Goal: Information Seeking & Learning: Learn about a topic

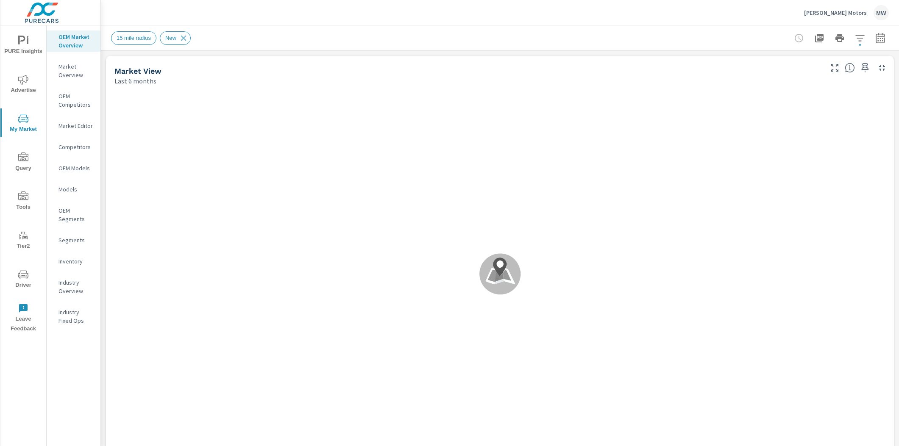
scroll to position [0, 0]
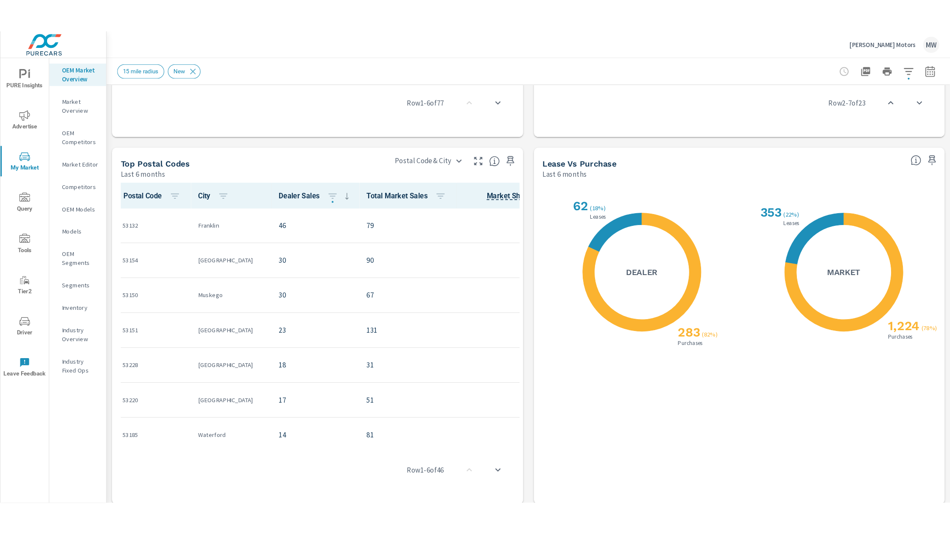
scroll to position [717, 0]
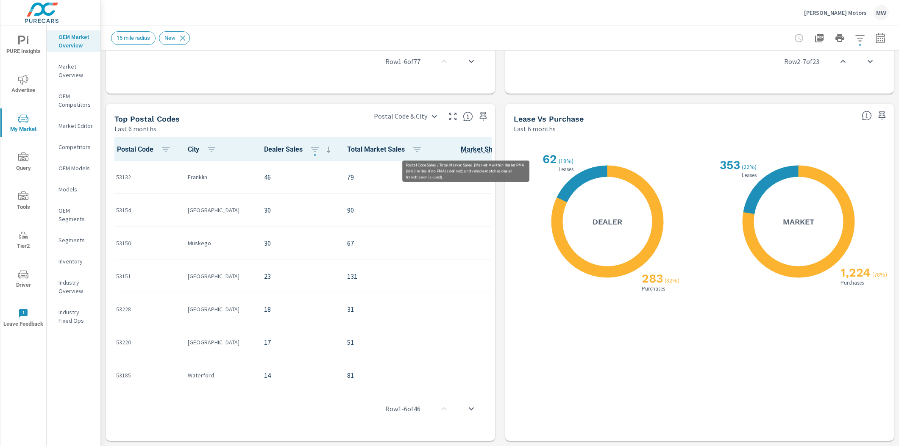
click at [461, 148] on span "Market Share" at bounding box center [482, 150] width 42 height 10
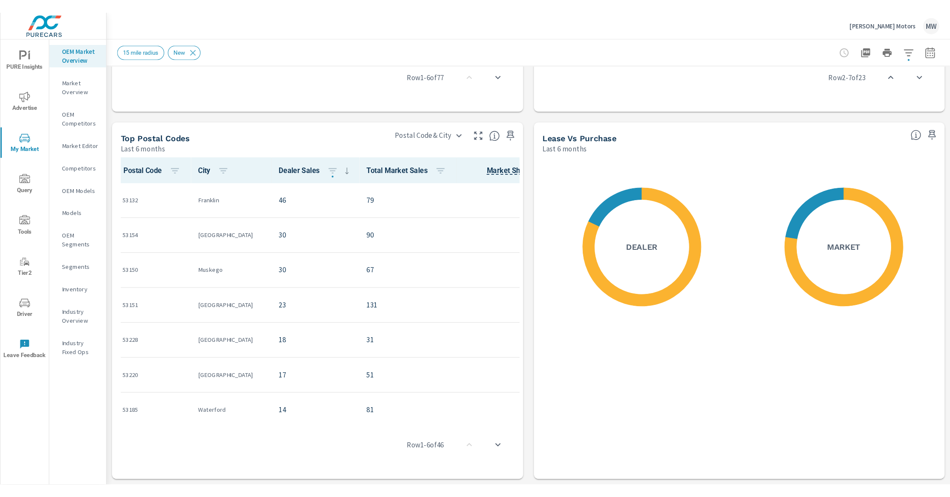
scroll to position [629, 0]
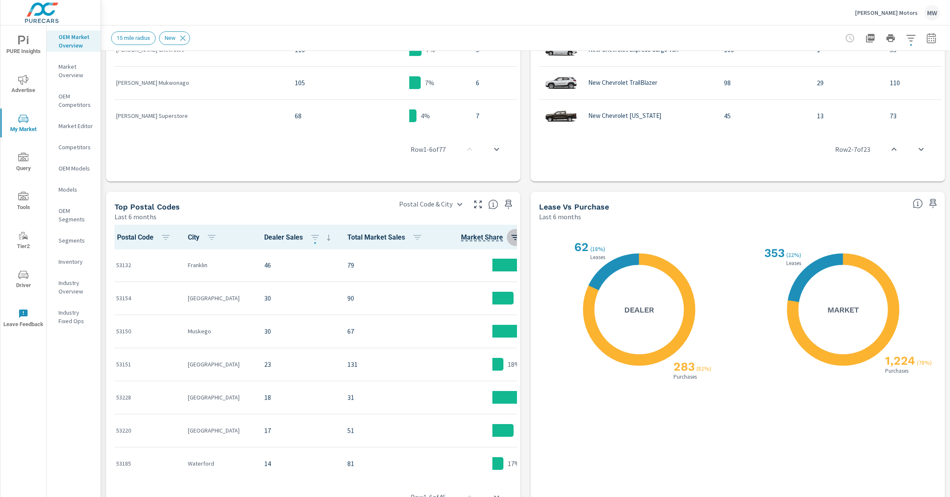
click at [510, 236] on icon "button" at bounding box center [515, 237] width 10 height 10
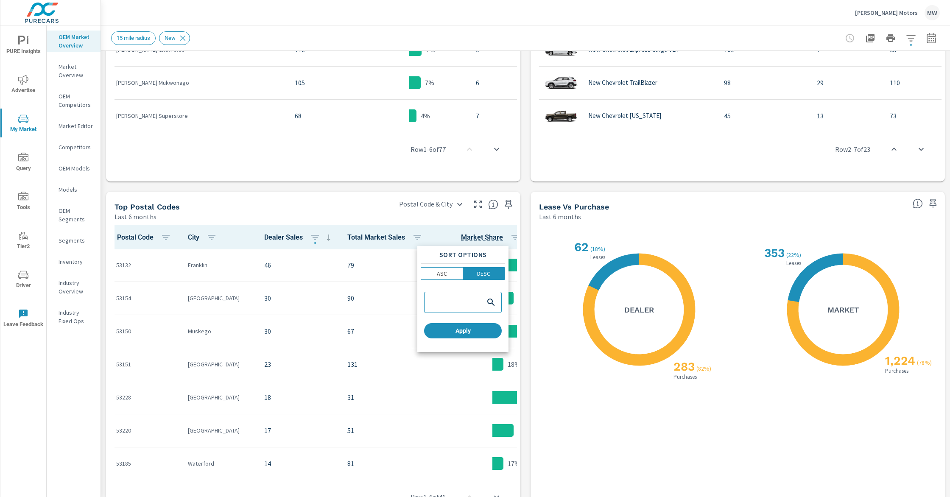
click at [523, 248] on div at bounding box center [475, 248] width 950 height 497
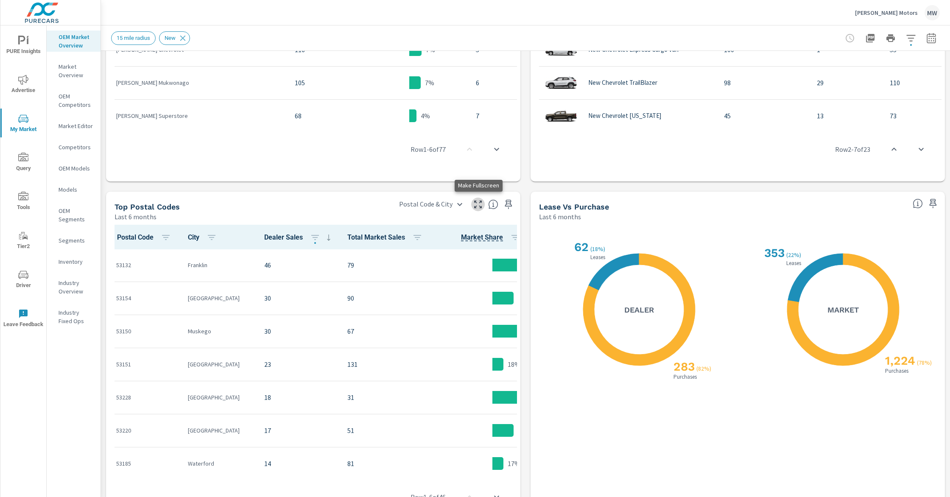
click at [483, 205] on button "button" at bounding box center [478, 205] width 14 height 14
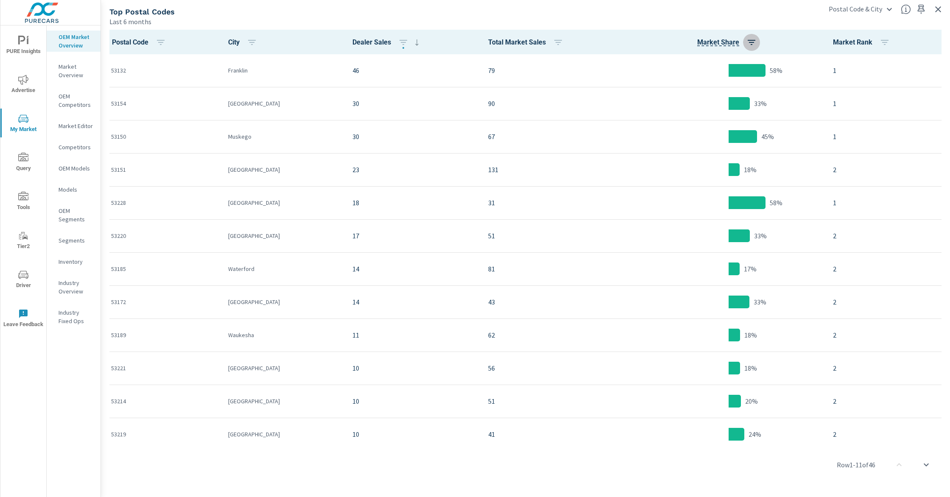
click at [747, 42] on icon "button" at bounding box center [751, 42] width 8 height 5
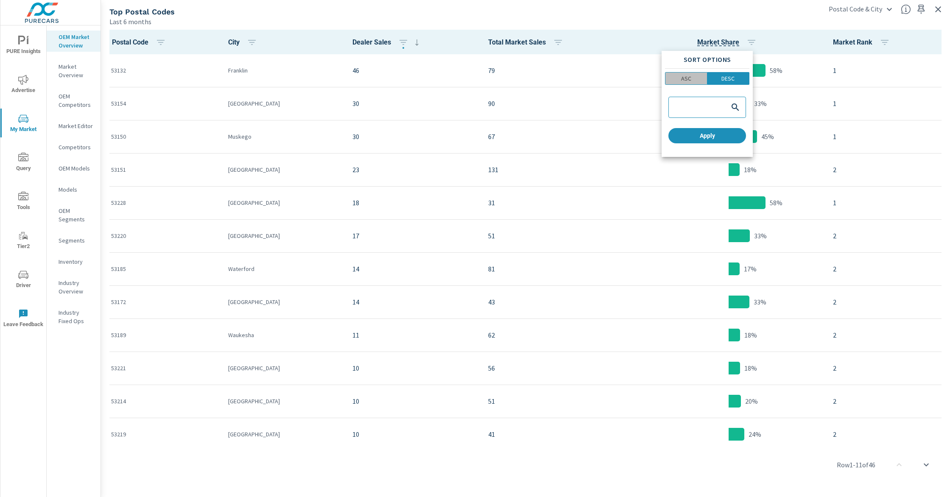
click at [700, 78] on span "ASC" at bounding box center [686, 78] width 36 height 8
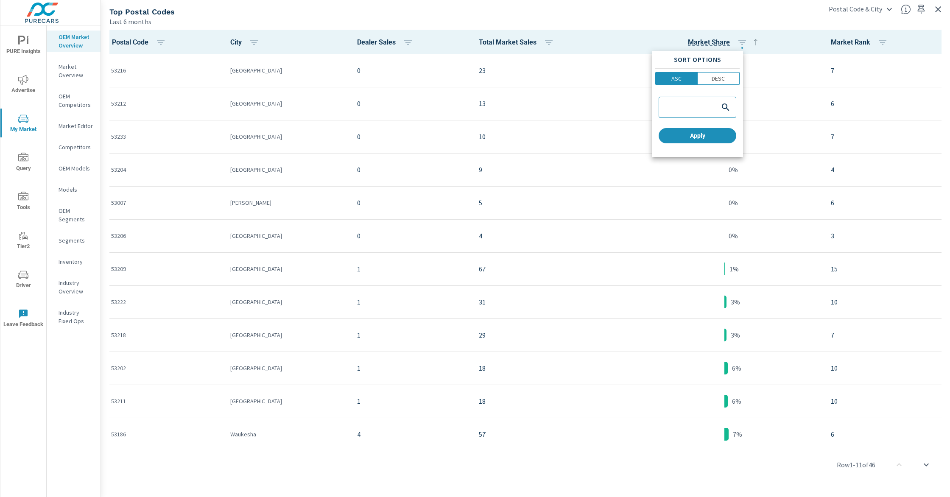
click at [769, 44] on div at bounding box center [475, 248] width 950 height 497
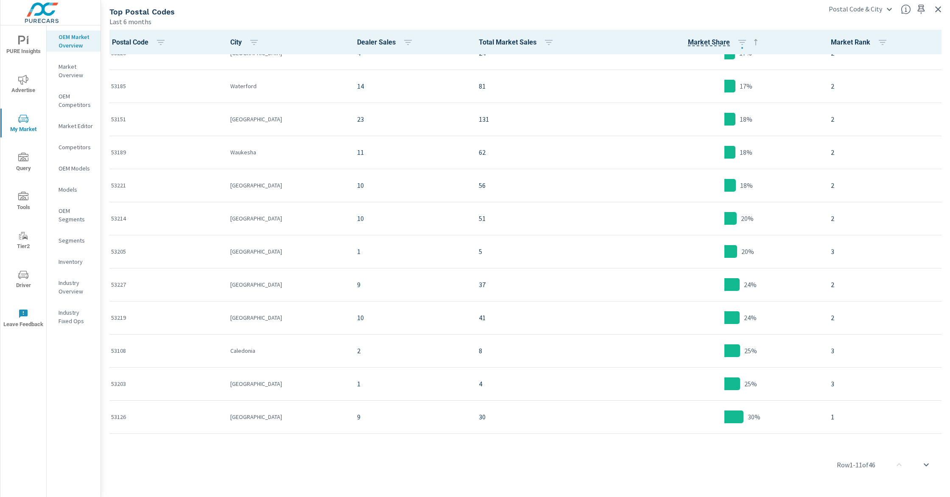
scroll to position [713, 0]
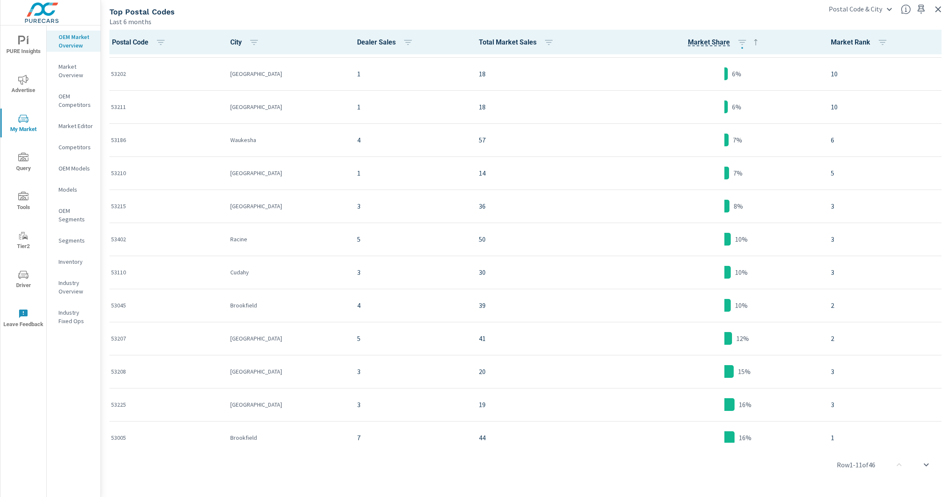
scroll to position [295, 0]
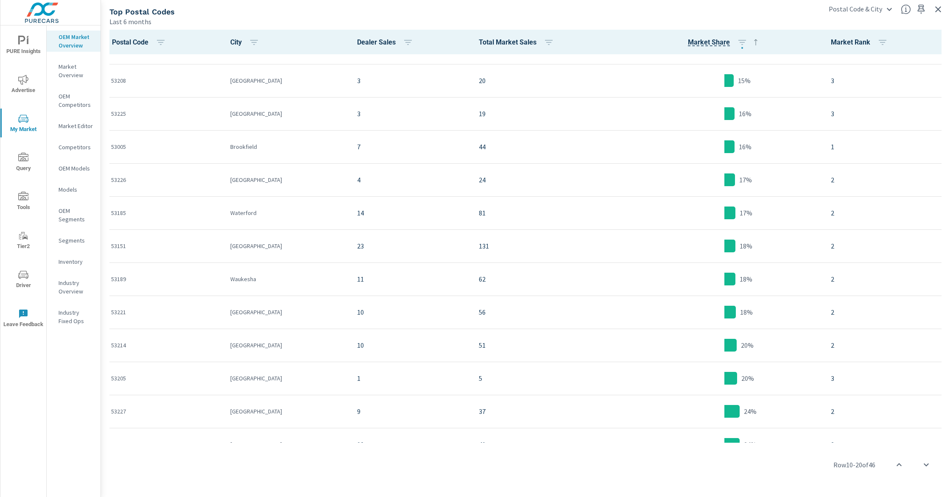
scroll to position [585, 0]
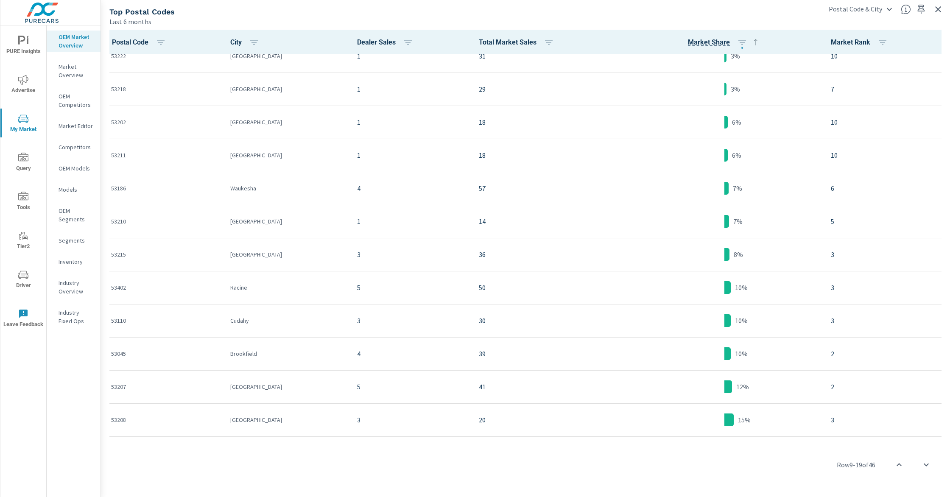
scroll to position [245, 0]
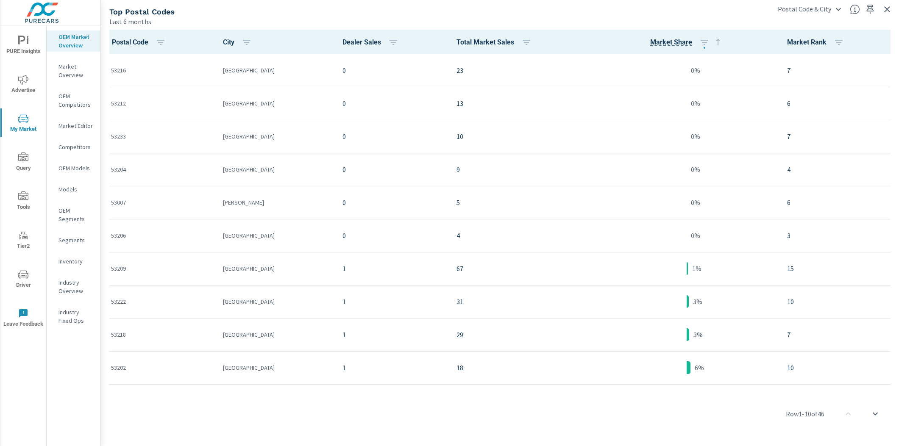
click at [91, 126] on p "Market Editor" at bounding box center [75, 126] width 35 height 8
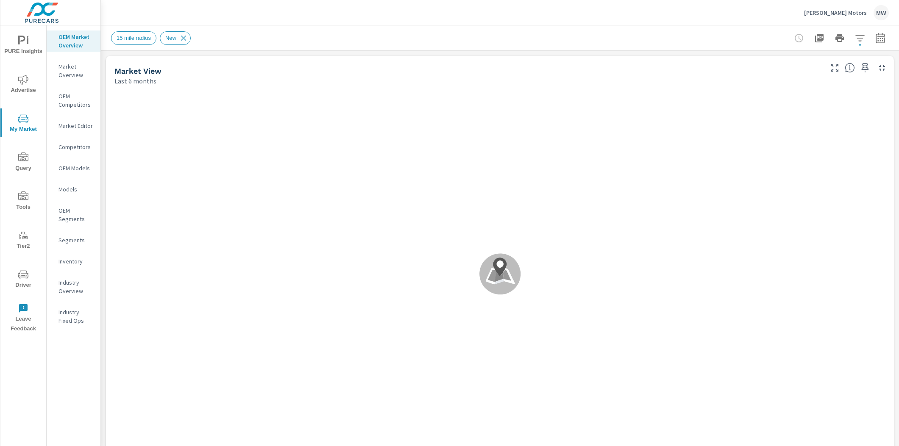
scroll to position [0, 0]
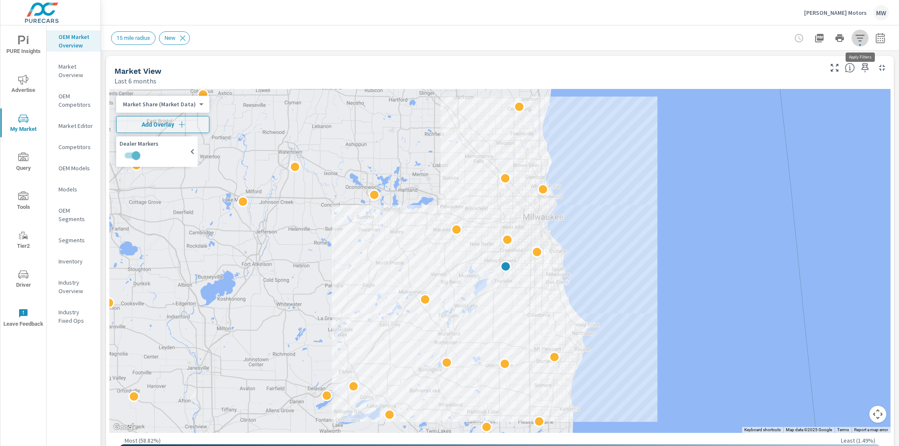
click at [861, 38] on icon "button" at bounding box center [859, 38] width 9 height 6
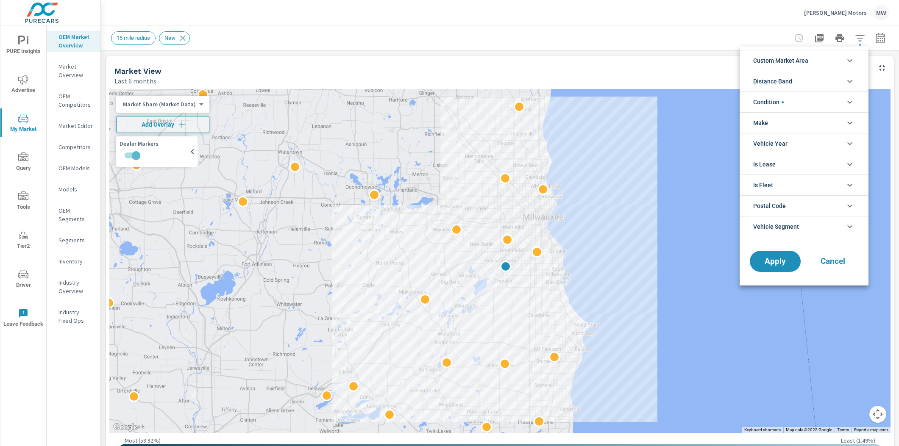
click at [852, 53] on li "Custom Market Area" at bounding box center [804, 60] width 129 height 21
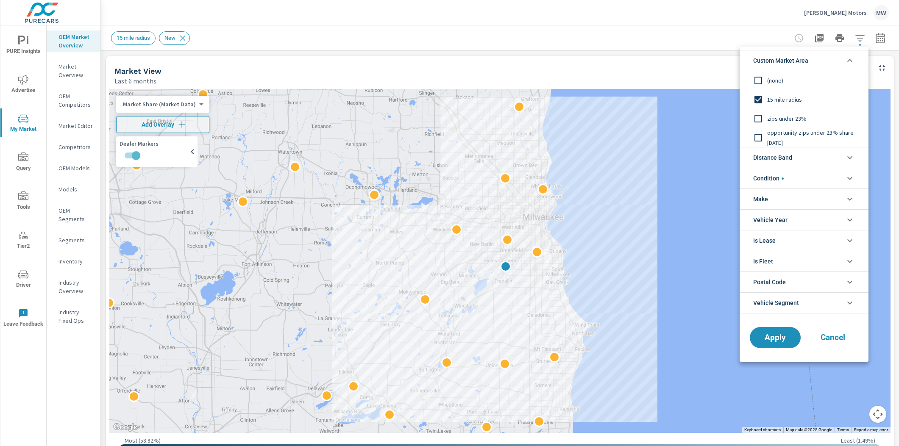
click at [759, 136] on input "filter options" at bounding box center [758, 138] width 18 height 18
click at [780, 340] on span "Apply" at bounding box center [775, 338] width 35 height 8
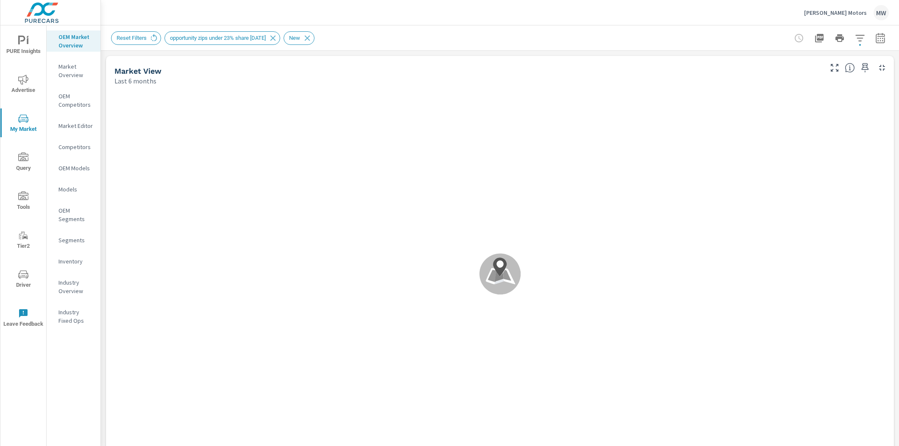
scroll to position [0, 0]
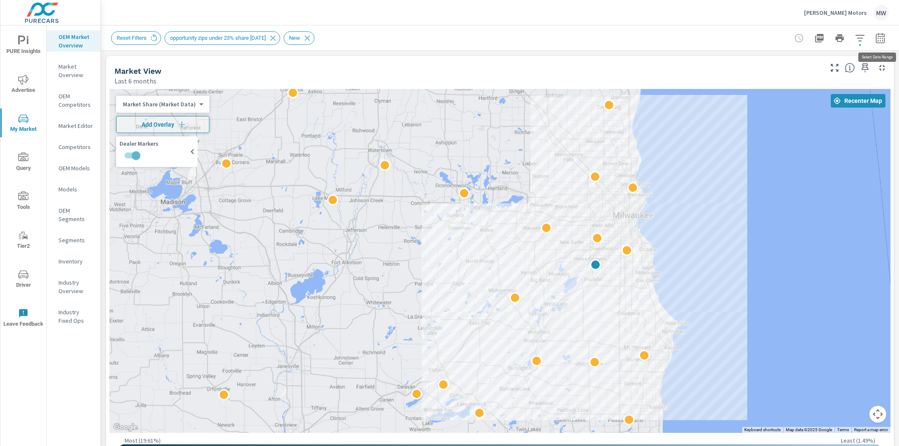
click at [875, 41] on icon "button" at bounding box center [880, 38] width 10 height 10
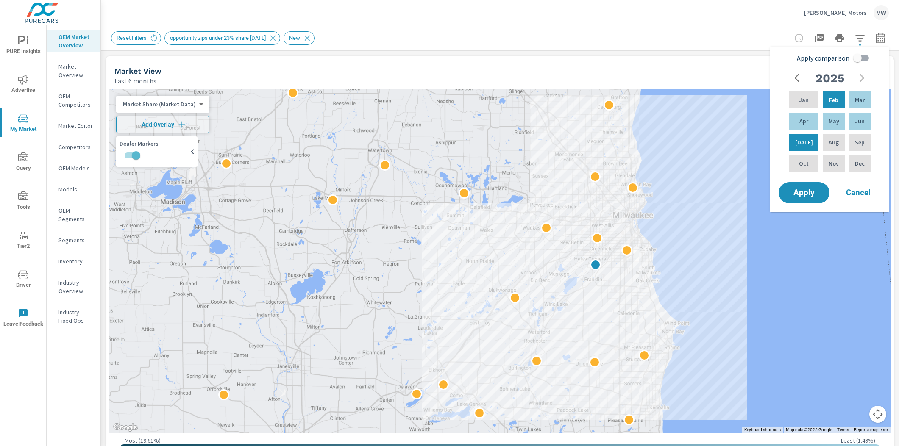
click at [858, 54] on input "Apply comparison" at bounding box center [857, 58] width 48 height 16
checkbox input "true"
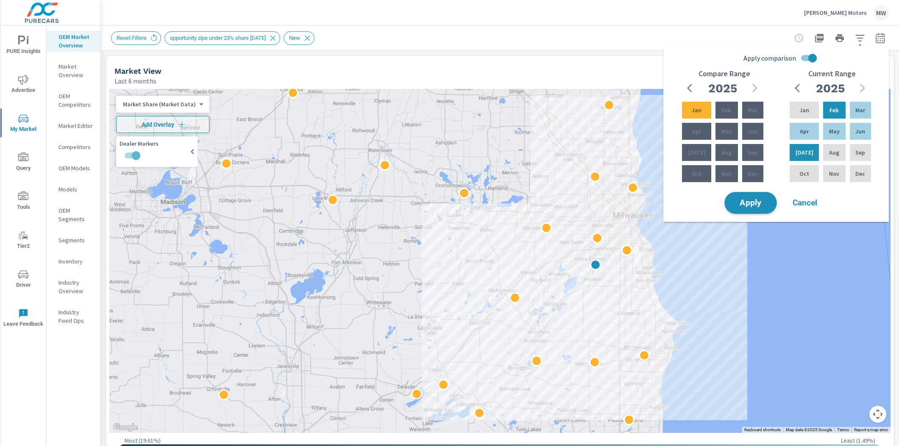
click at [755, 200] on span "Apply" at bounding box center [750, 203] width 35 height 8
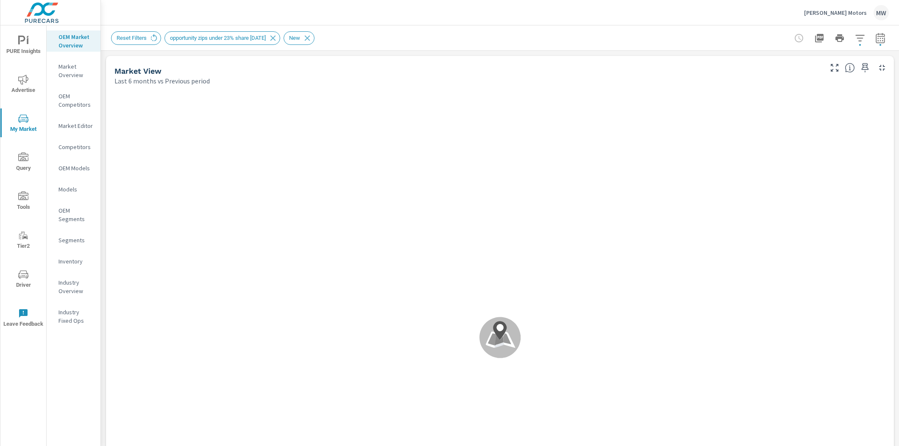
scroll to position [33, 0]
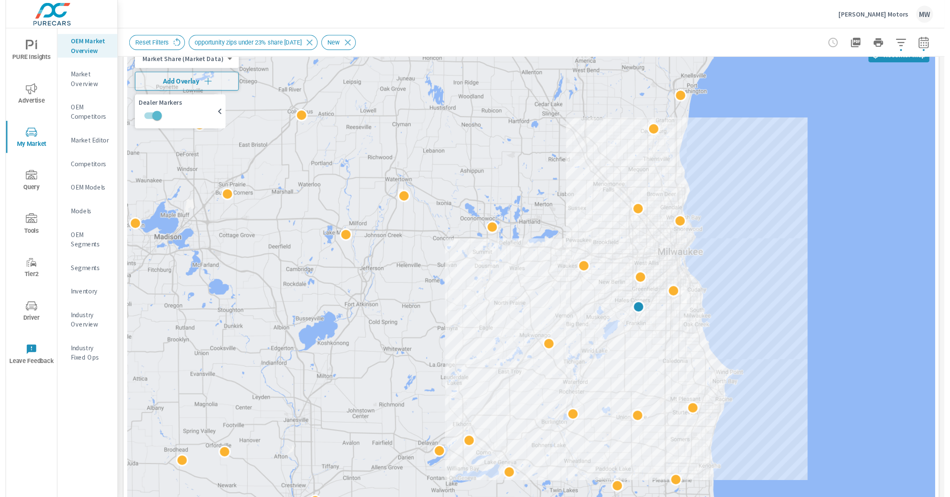
scroll to position [53, 0]
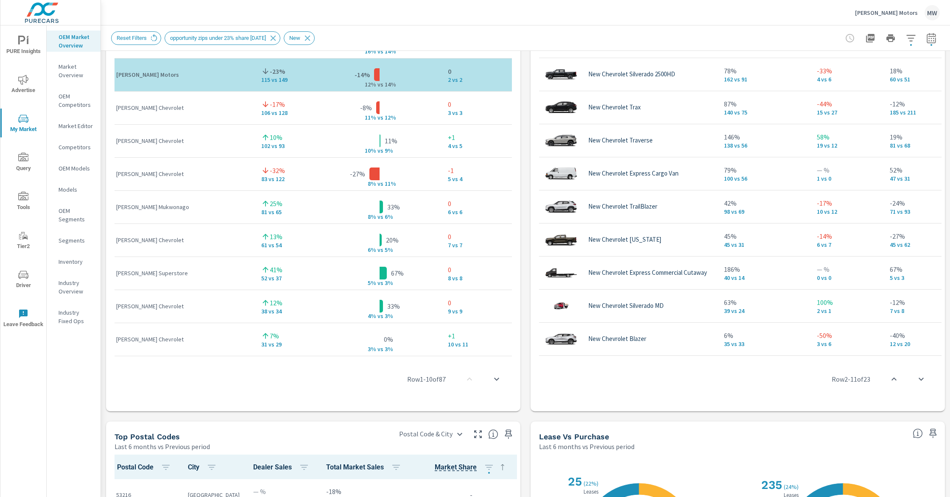
scroll to position [596, 0]
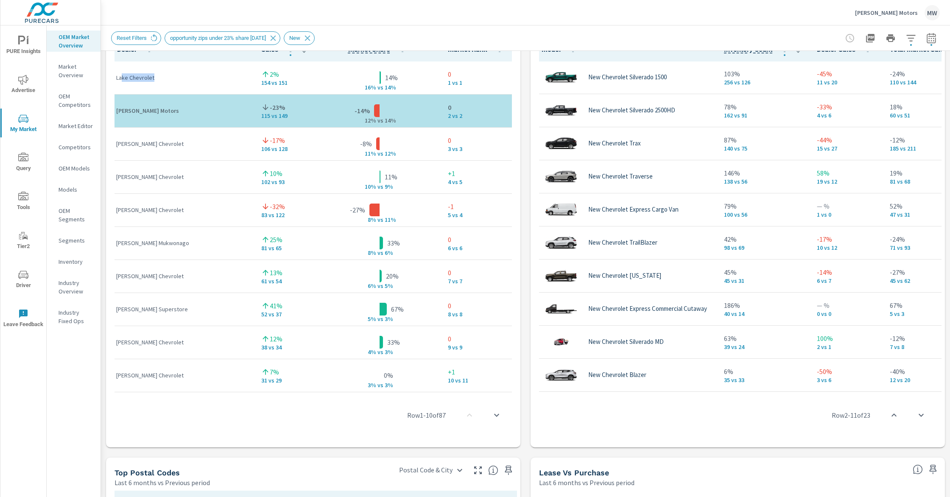
drag, startPoint x: 123, startPoint y: 77, endPoint x: 153, endPoint y: 76, distance: 30.1
click at [153, 76] on p "Lake Chevrolet" at bounding box center [181, 77] width 131 height 8
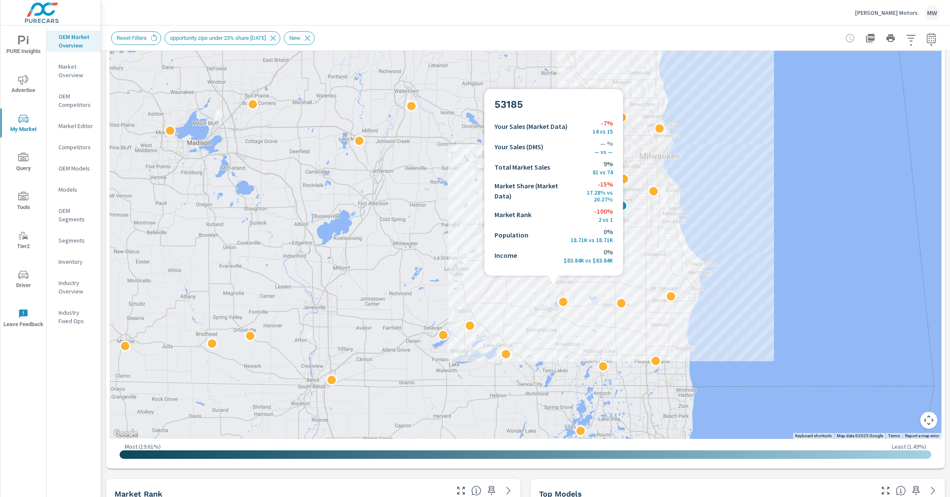
scroll to position [121, 0]
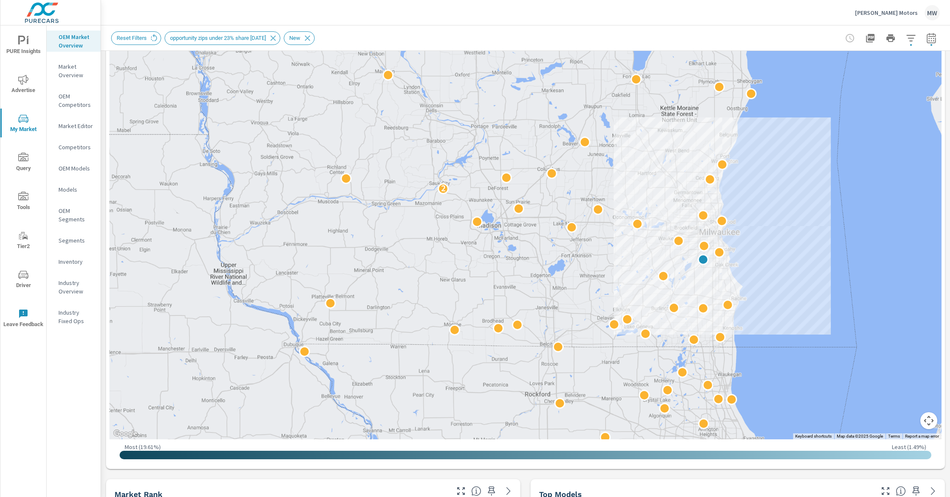
click at [72, 71] on p "Market Overview" at bounding box center [75, 70] width 35 height 17
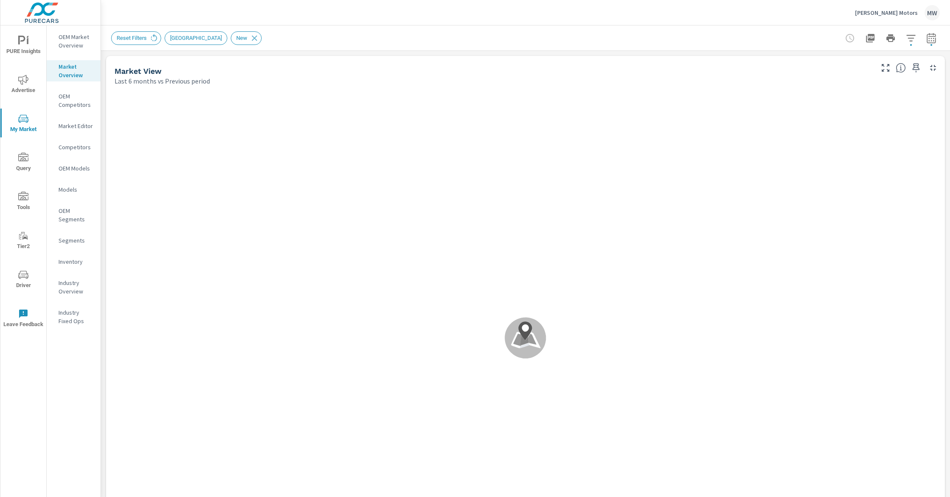
scroll to position [0, 0]
click at [66, 40] on p "OEM Market Overview" at bounding box center [75, 41] width 35 height 17
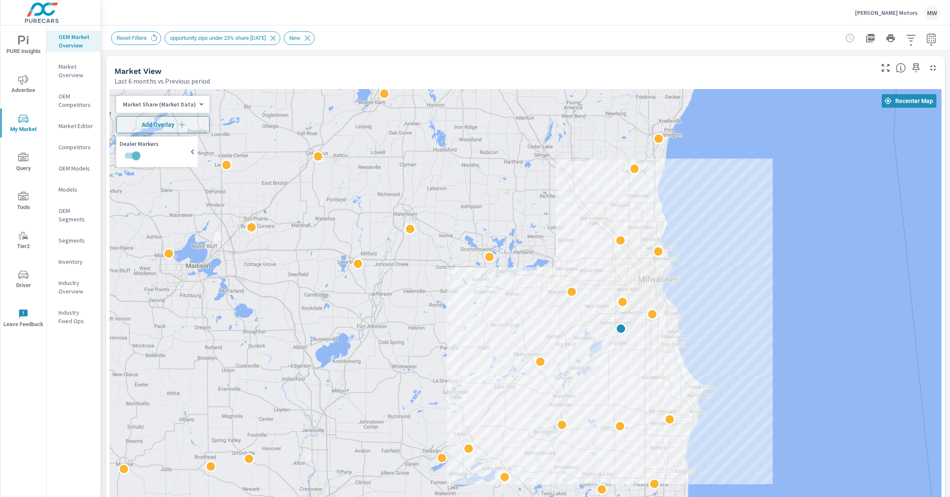
click at [74, 127] on p "Market Editor" at bounding box center [75, 126] width 35 height 8
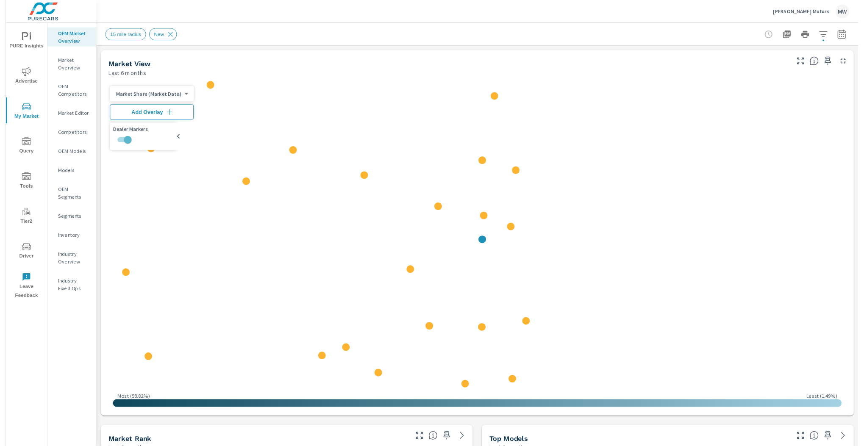
scroll to position [0, 0]
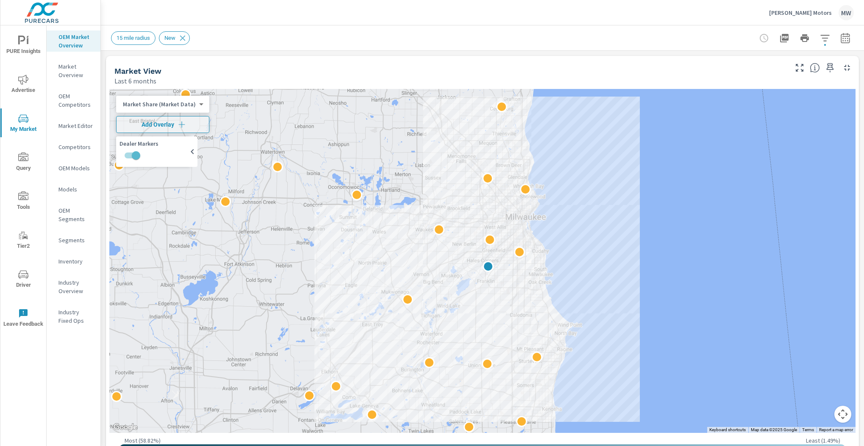
click at [75, 72] on p "Market Overview" at bounding box center [75, 70] width 35 height 17
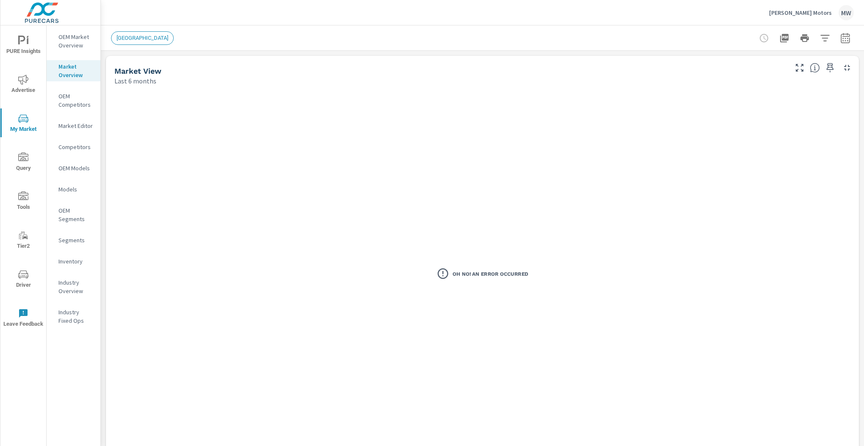
scroll to position [0, 0]
click at [72, 43] on p "OEM Market Overview" at bounding box center [75, 41] width 35 height 17
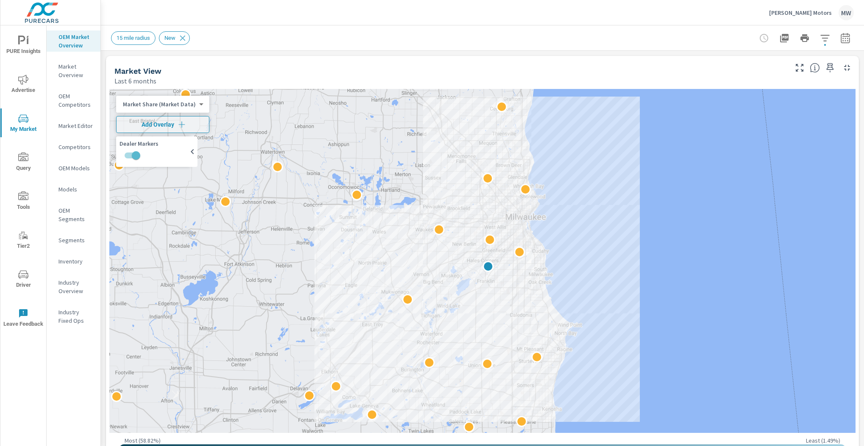
scroll to position [0, 0]
click at [181, 105] on body "PURE Insights Advertise My Market Query Tools Tier2 Driver Leave Feedback OEM M…" at bounding box center [432, 223] width 864 height 446
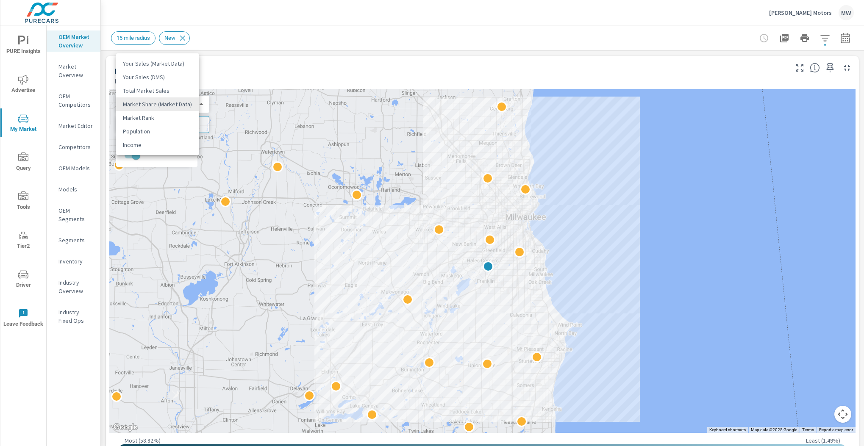
click at [158, 118] on li "Market Rank" at bounding box center [157, 118] width 83 height 14
click at [189, 149] on icon at bounding box center [192, 152] width 10 height 10
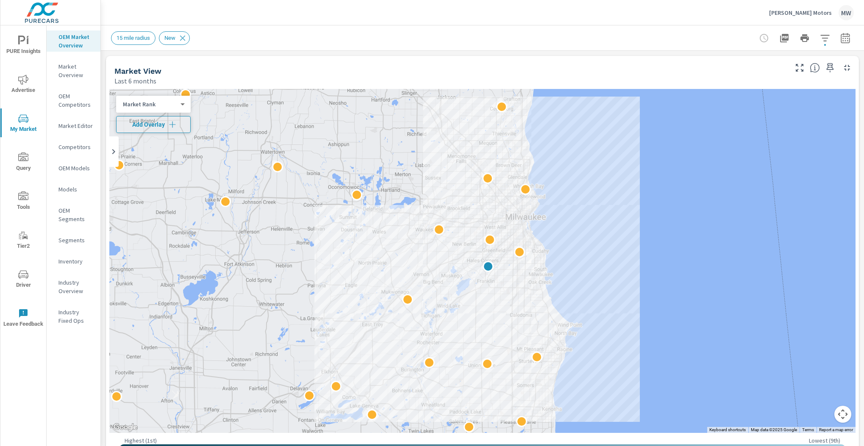
click at [178, 125] on span "Add Overlay" at bounding box center [153, 124] width 67 height 8
click at [197, 125] on icon "button" at bounding box center [201, 125] width 10 height 10
click at [170, 103] on body "PURE Insights Advertise My Market Query Tools Tier2 Driver Leave Feedback OEM M…" at bounding box center [432, 223] width 864 height 446
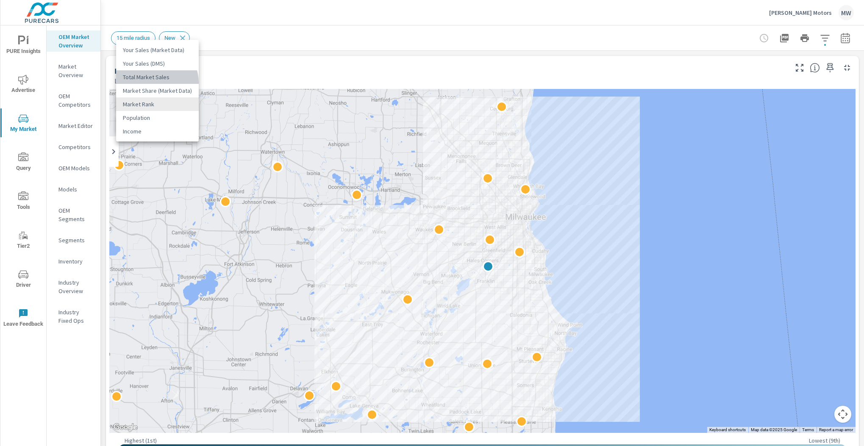
click at [156, 82] on li "Total Market Sales" at bounding box center [157, 77] width 83 height 14
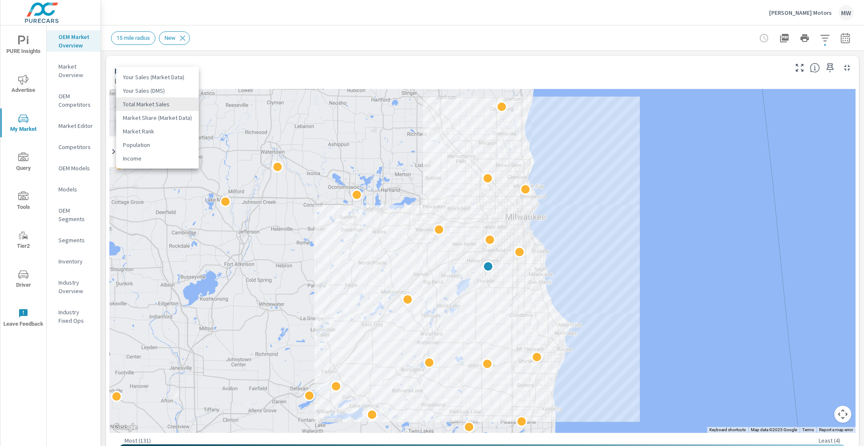
click at [174, 104] on body "PURE Insights Advertise My Market Query Tools Tier2 Driver Leave Feedback OEM M…" at bounding box center [432, 223] width 864 height 446
click at [160, 131] on li "Market Rank" at bounding box center [157, 132] width 83 height 14
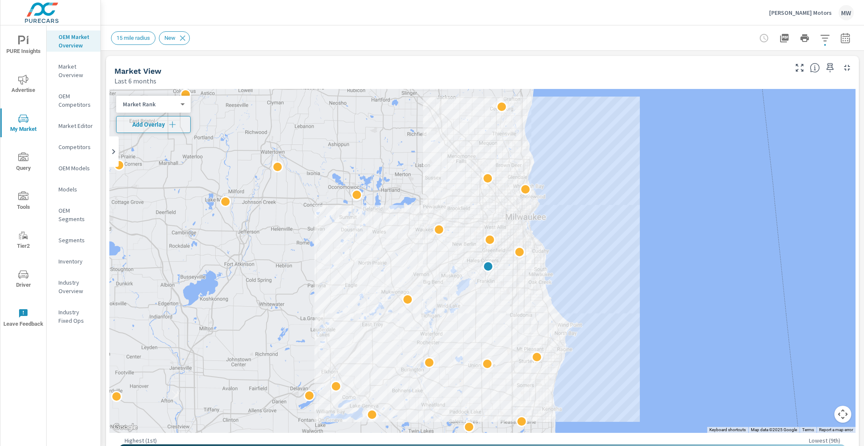
click at [169, 109] on div "Market Rank 4 ​" at bounding box center [153, 104] width 75 height 17
click at [177, 125] on icon "button" at bounding box center [172, 124] width 8 height 8
click at [201, 125] on icon "button" at bounding box center [200, 124] width 7 height 7
click at [175, 106] on body "PURE Insights Advertise My Market Query Tools Tier2 Driver Leave Feedback OEM M…" at bounding box center [432, 223] width 864 height 446
click at [157, 55] on li "Your Sales (Market Data)" at bounding box center [157, 50] width 83 height 14
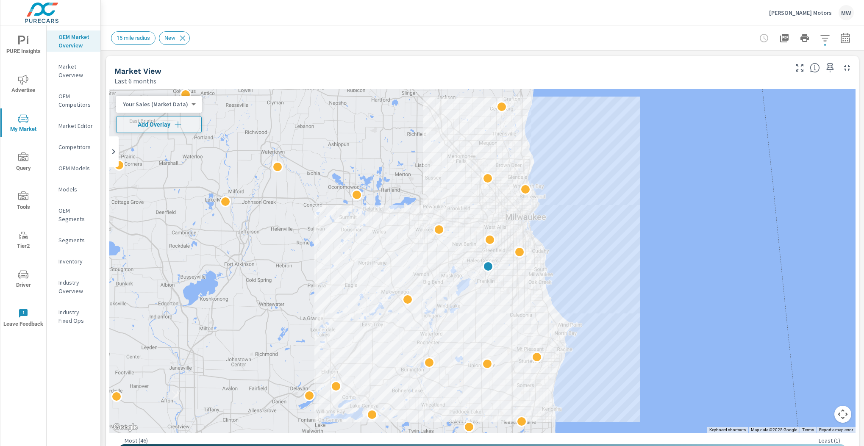
click at [78, 48] on p "OEM Market Overview" at bounding box center [75, 41] width 35 height 17
click at [822, 40] on icon "button" at bounding box center [825, 38] width 10 height 10
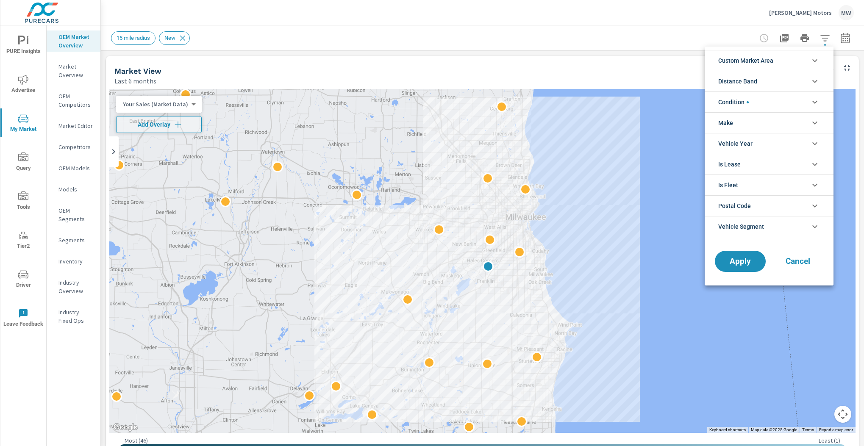
click at [822, 40] on div at bounding box center [432, 223] width 864 height 446
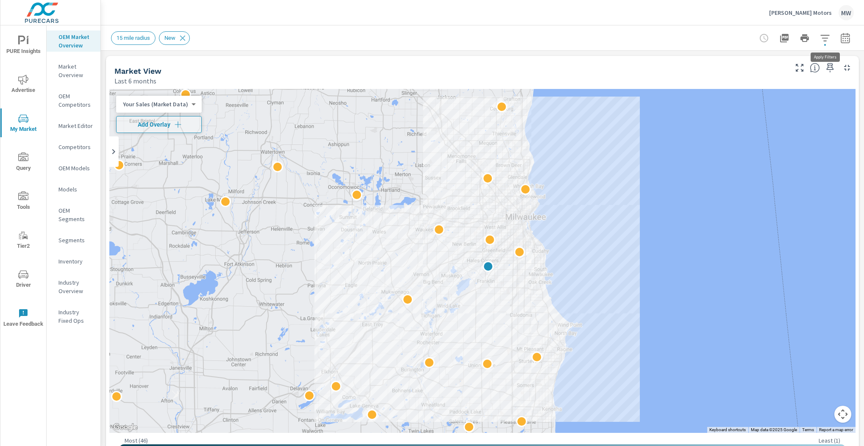
click at [827, 39] on icon "button" at bounding box center [825, 38] width 10 height 10
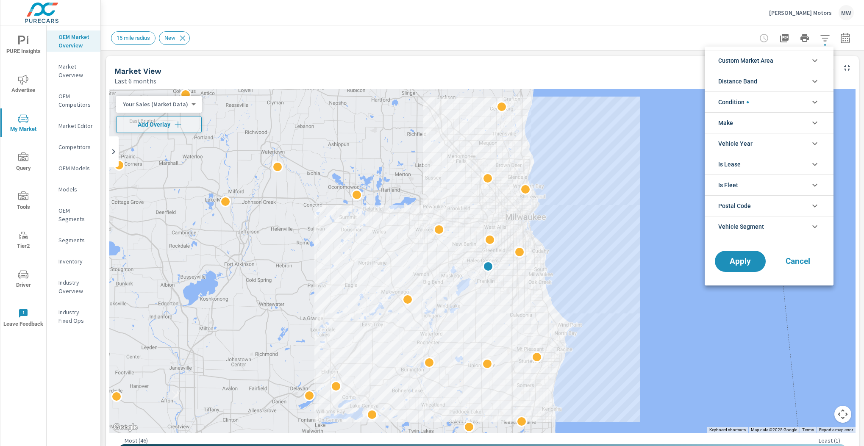
click at [805, 267] on button "Cancel" at bounding box center [798, 261] width 51 height 21
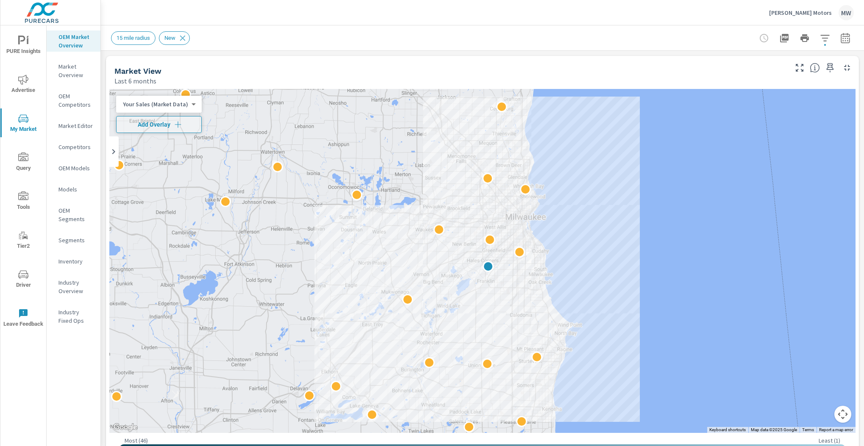
click at [25, 45] on icon "nav menu" at bounding box center [23, 41] width 10 height 10
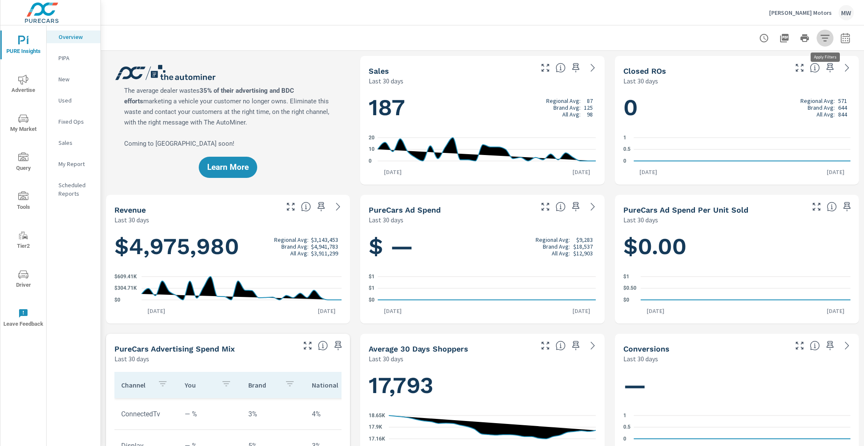
click at [830, 39] on icon "button" at bounding box center [825, 38] width 10 height 10
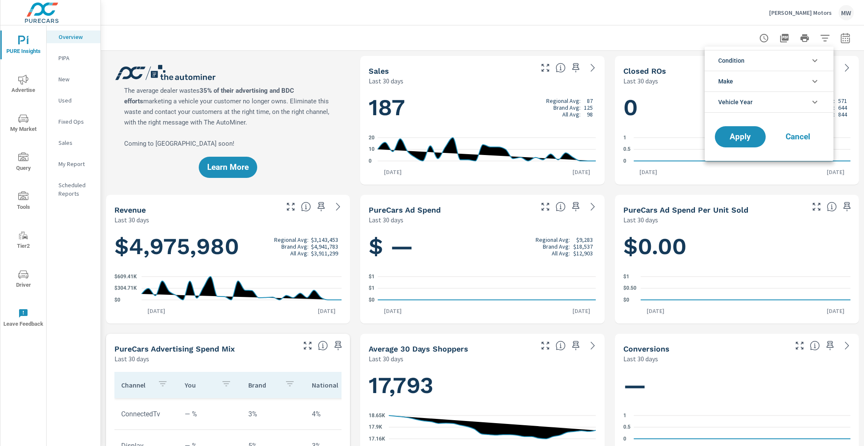
click at [822, 36] on div at bounding box center [432, 223] width 864 height 446
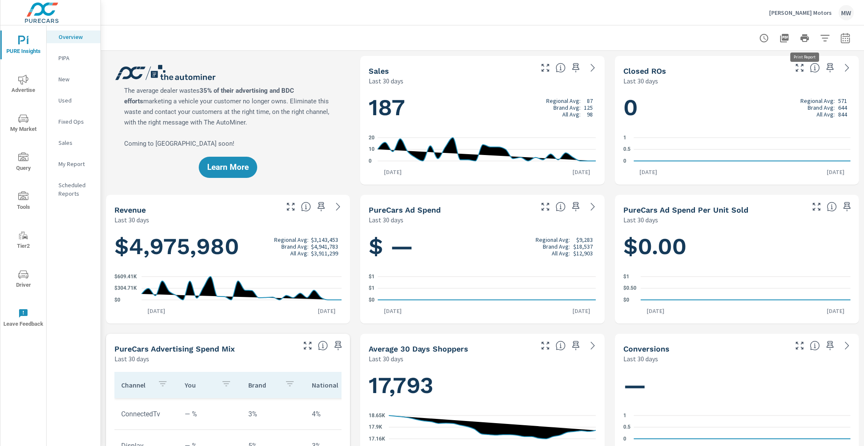
click at [807, 39] on icon "button" at bounding box center [805, 38] width 8 height 8
click at [29, 117] on span "My Market" at bounding box center [23, 124] width 41 height 21
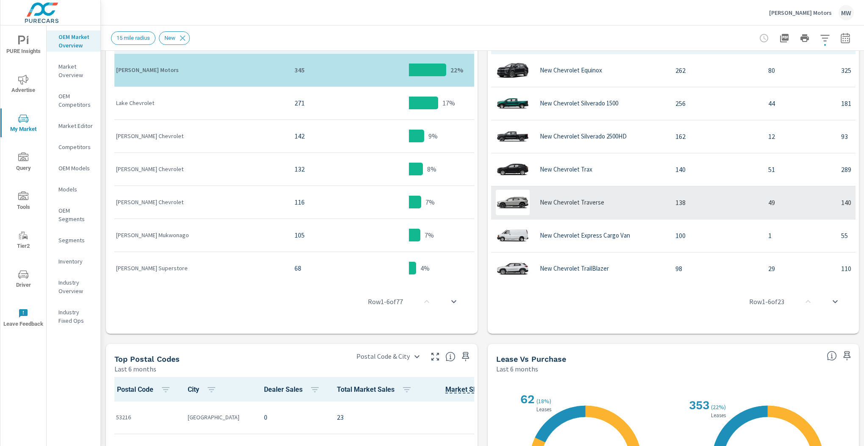
scroll to position [417, 0]
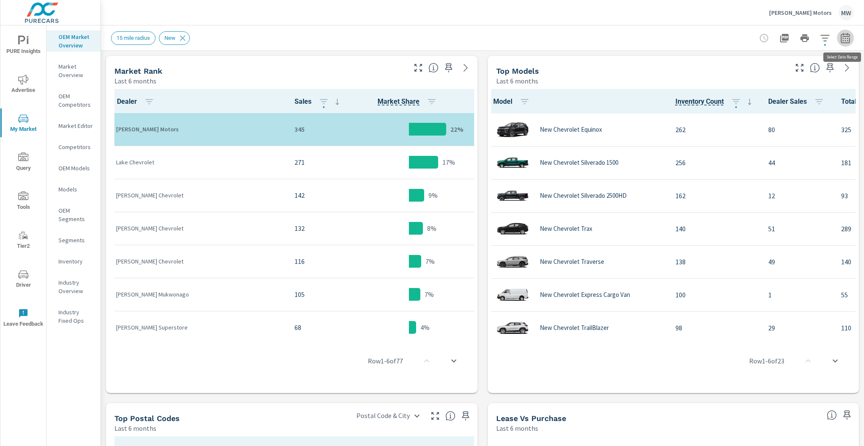
click at [844, 39] on icon "button" at bounding box center [846, 38] width 10 height 10
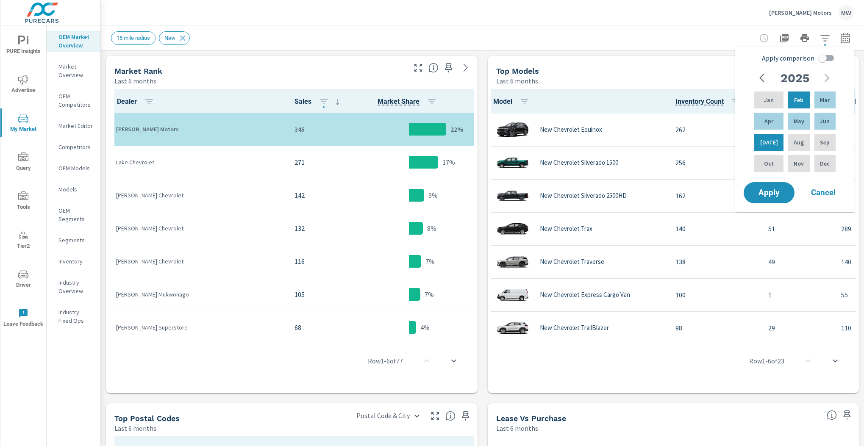
click at [818, 58] on input "Apply comparison" at bounding box center [823, 58] width 48 height 16
checkbox input "true"
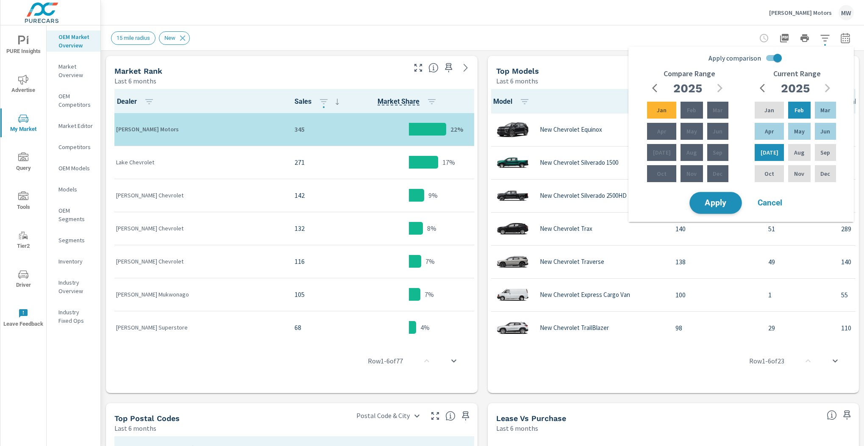
click at [721, 201] on span "Apply" at bounding box center [716, 203] width 35 height 8
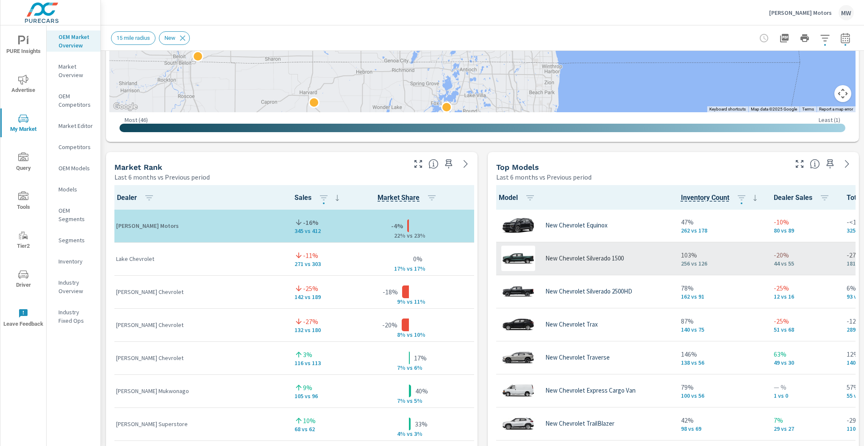
scroll to position [448, 0]
